Goal: Information Seeking & Learning: Learn about a topic

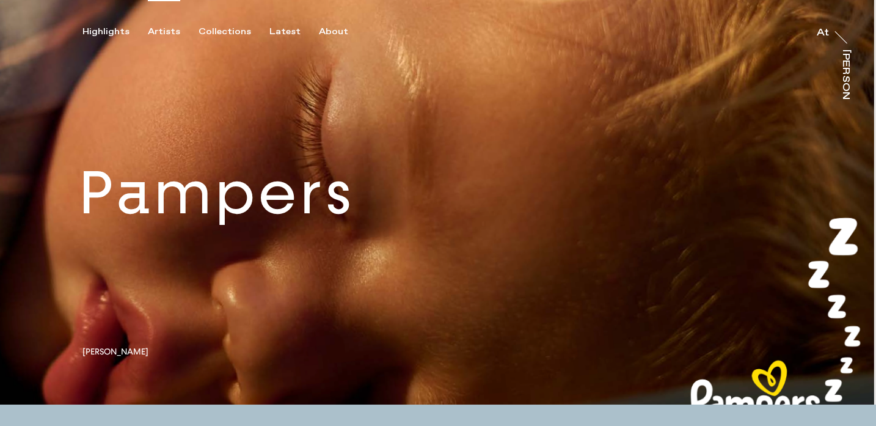
click at [156, 31] on div "Artists" at bounding box center [164, 31] width 32 height 11
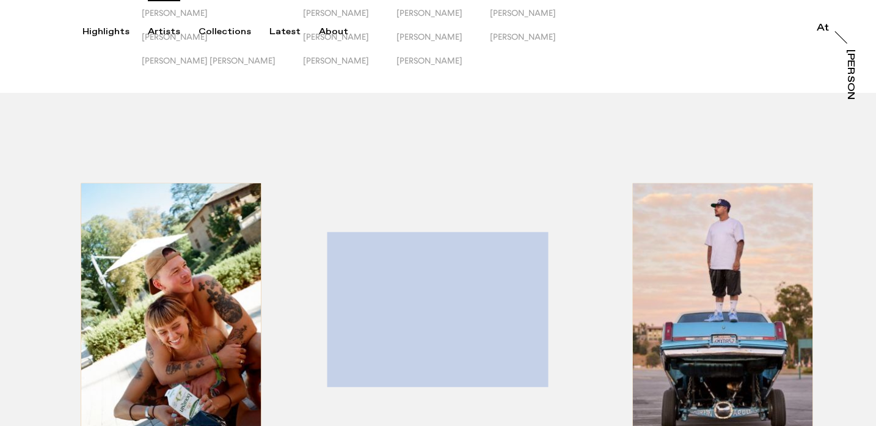
scroll to position [148, 0]
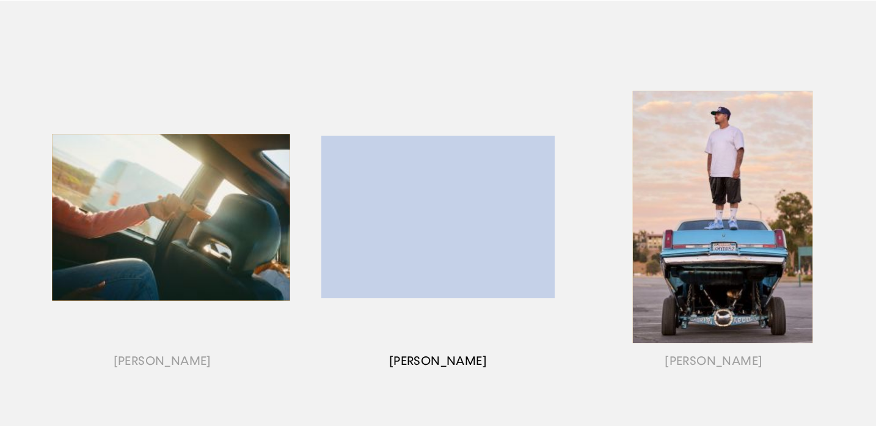
click at [415, 203] on div "button" at bounding box center [437, 232] width 275 height 381
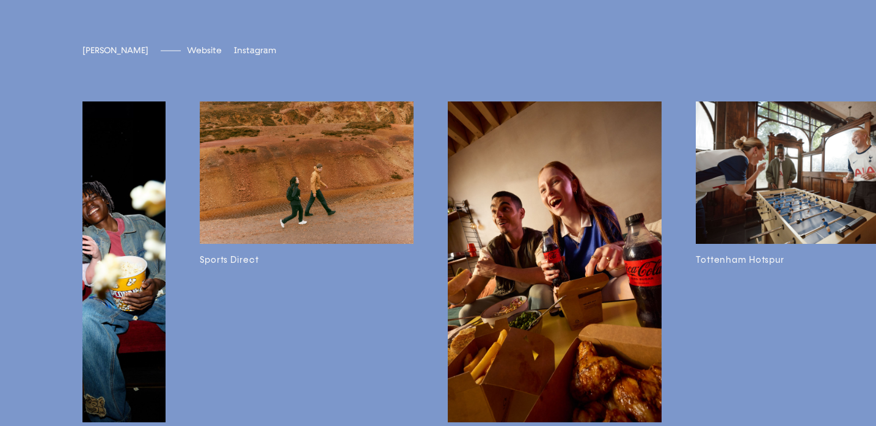
scroll to position [2897, 0]
click at [192, 55] on span "[DOMAIN_NAME]" at bounding box center [222, 50] width 71 height 10
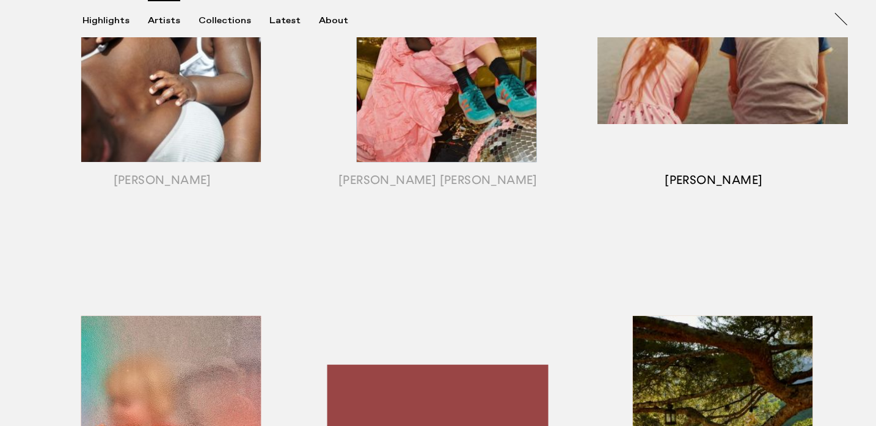
scroll to position [732, 0]
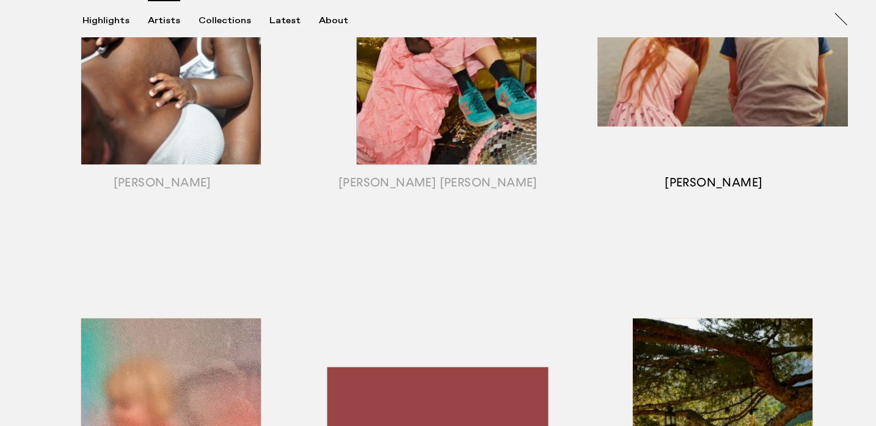
click at [715, 110] on div "button" at bounding box center [713, 53] width 275 height 381
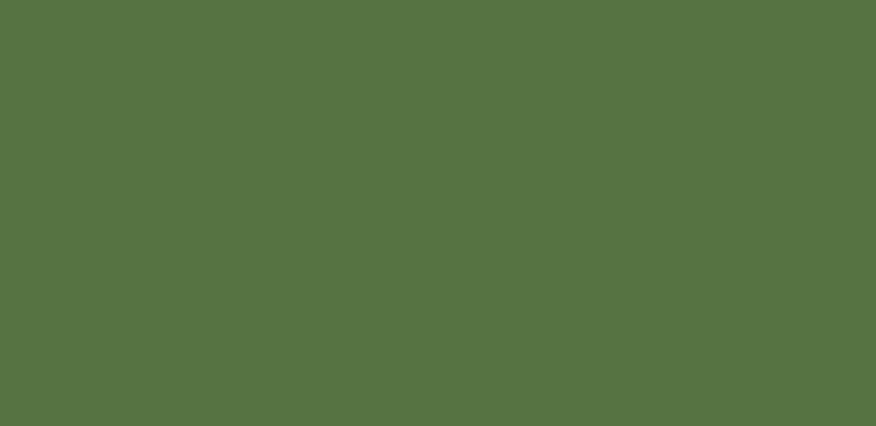
scroll to position [1392, 0]
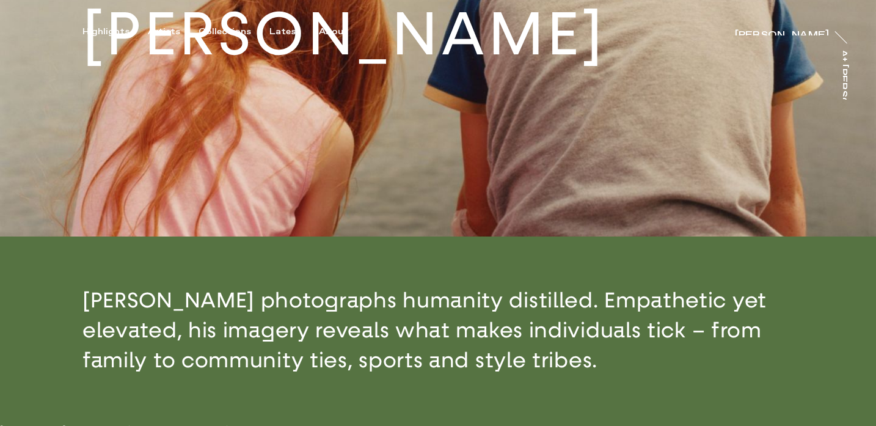
scroll to position [346, 0]
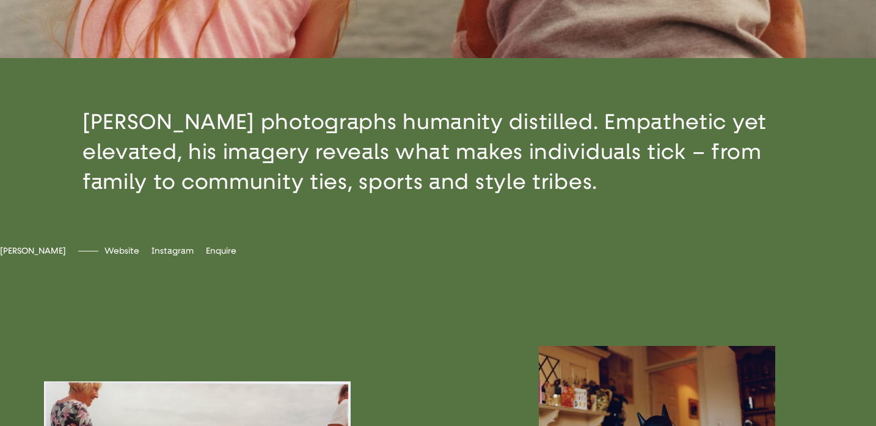
click at [222, 283] on div "[PERSON_NAME] Website [DOMAIN_NAME] Instagram peterfranklynbanks Enquire [EMAIL…" at bounding box center [438, 282] width 876 height 74
click at [221, 264] on div "[PERSON_NAME] Website [DOMAIN_NAME] Instagram peterfranklynbanks Enquire [EMAIL…" at bounding box center [438, 282] width 876 height 74
click at [175, 256] on span "[DOMAIN_NAME]" at bounding box center [139, 250] width 71 height 10
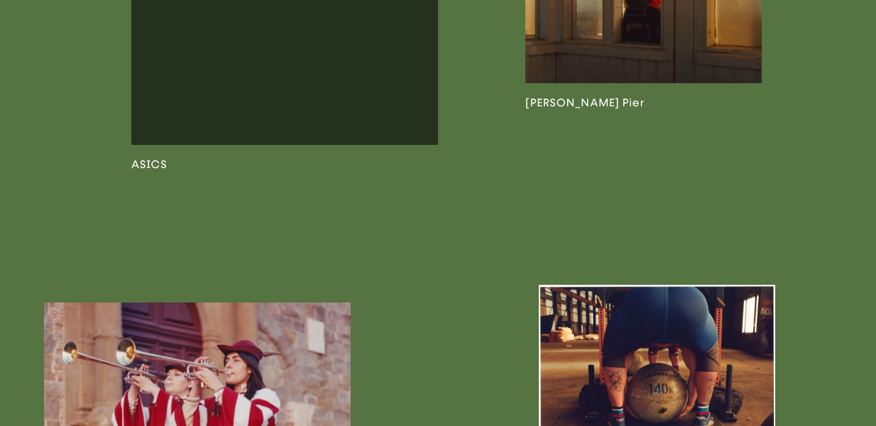
scroll to position [1263, 0]
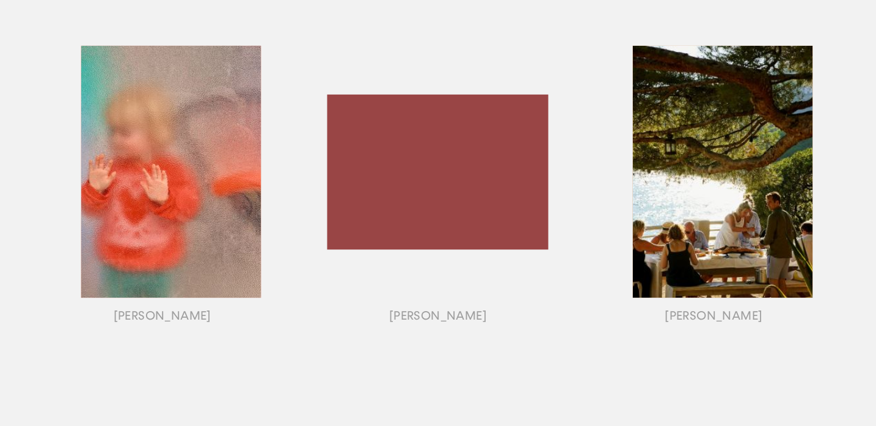
scroll to position [1010, 0]
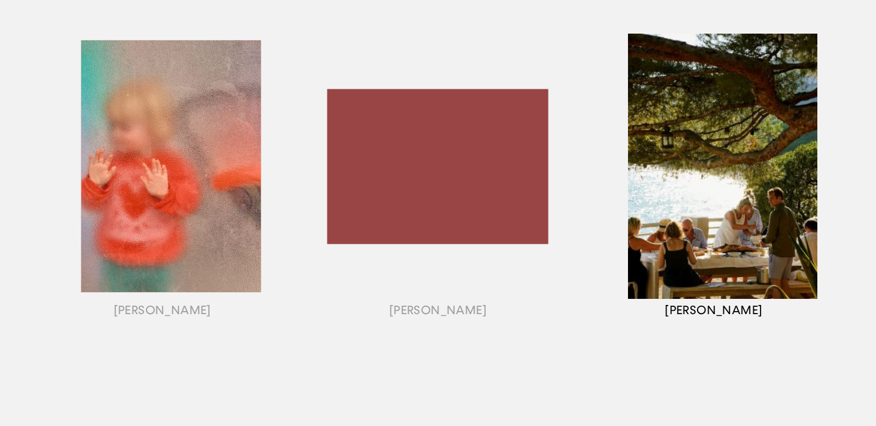
click at [673, 141] on div "button" at bounding box center [713, 181] width 275 height 381
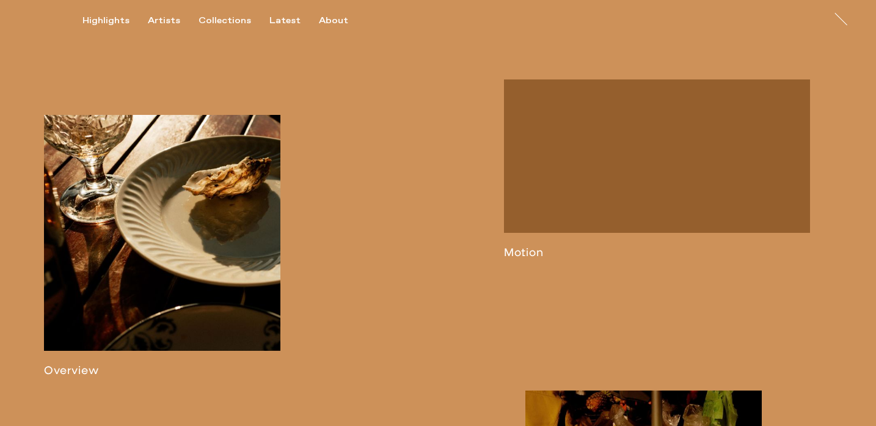
scroll to position [564, 0]
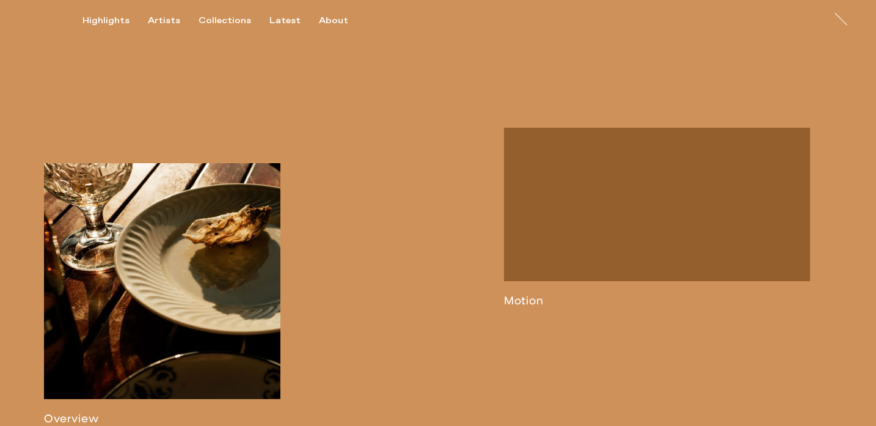
click at [175, 38] on span "[DOMAIN_NAME]" at bounding box center [139, 32] width 71 height 10
